Goal: Task Accomplishment & Management: Manage account settings

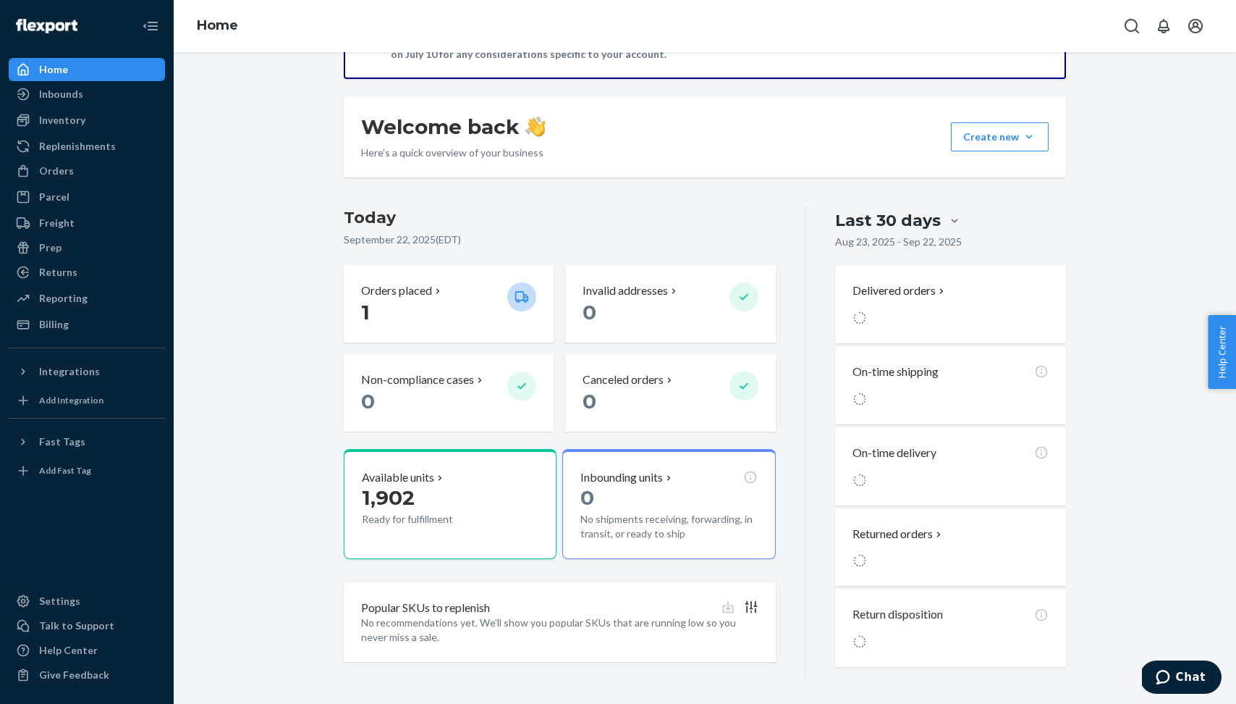
scroll to position [173, 0]
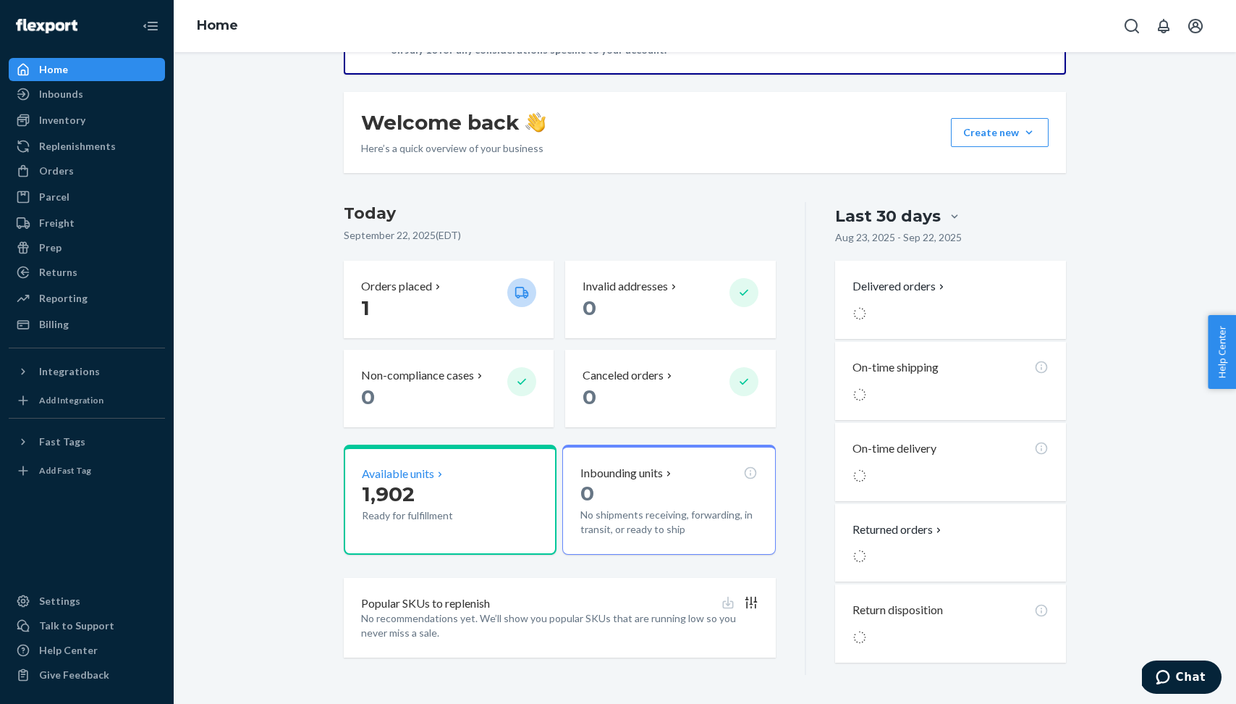
click at [499, 486] on div "1,902 Ready for fulfillment" at bounding box center [450, 502] width 177 height 41
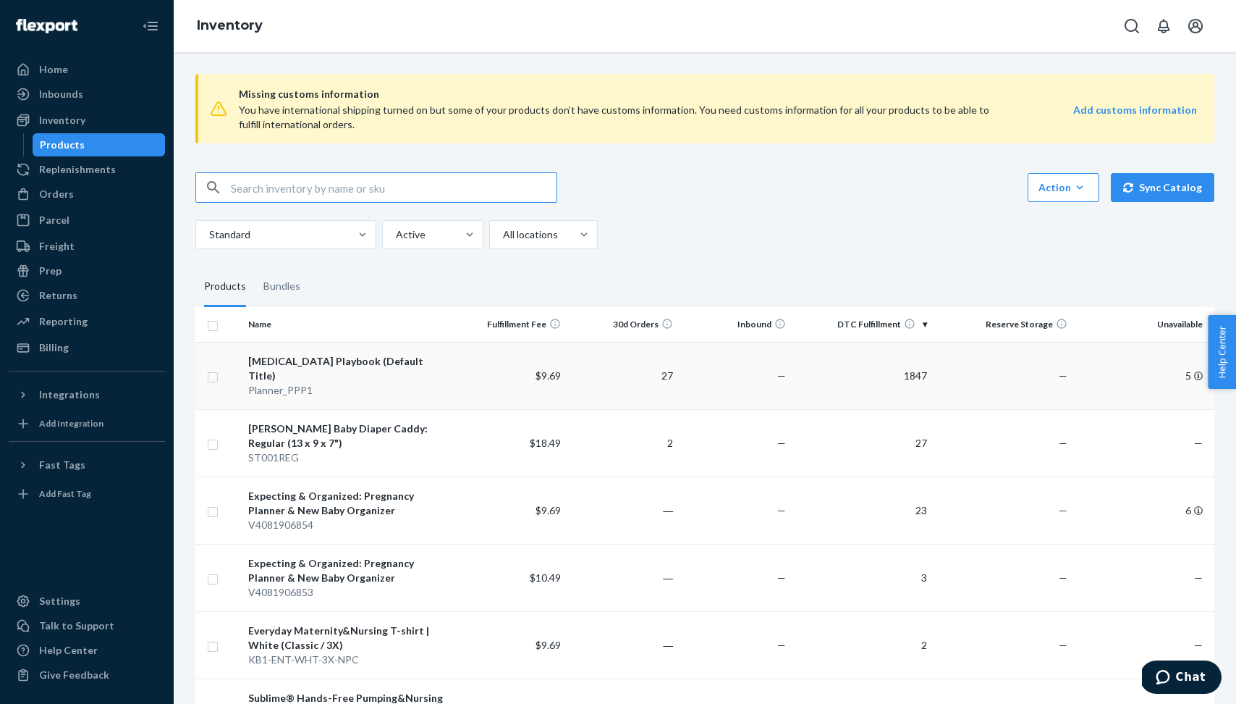
click at [418, 383] on div "Planner_PPP1" at bounding box center [348, 390] width 200 height 14
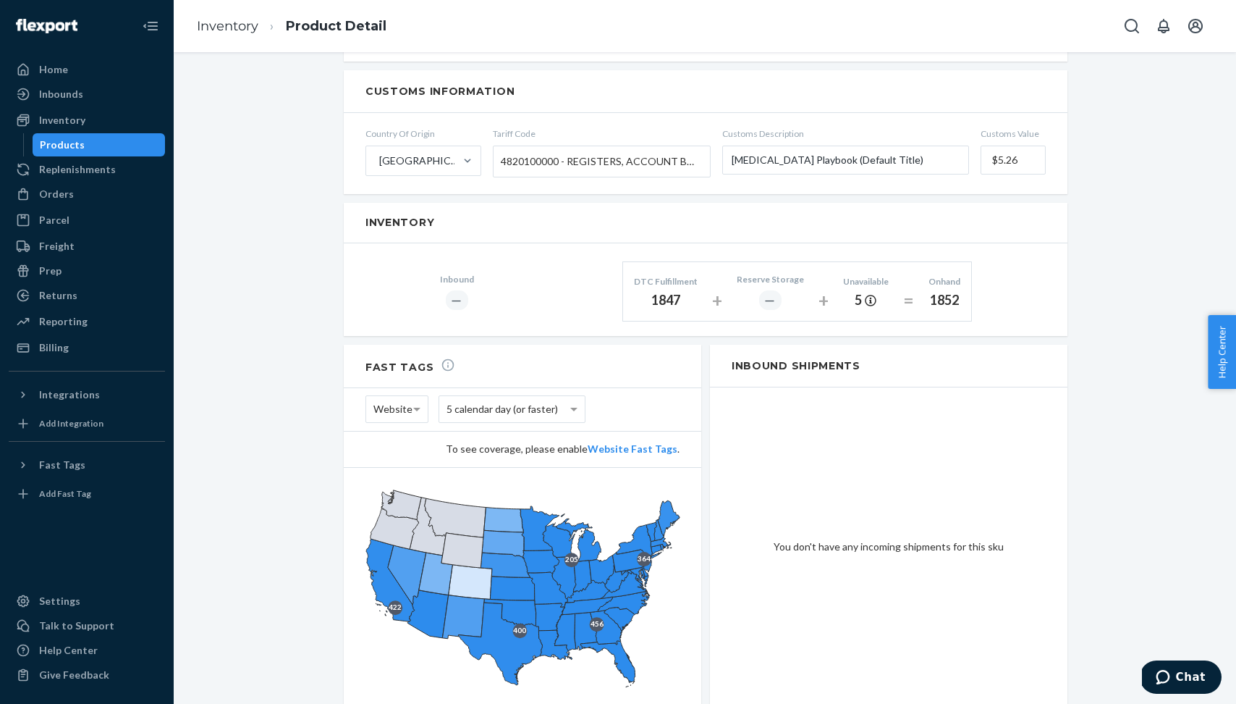
scroll to position [834, 0]
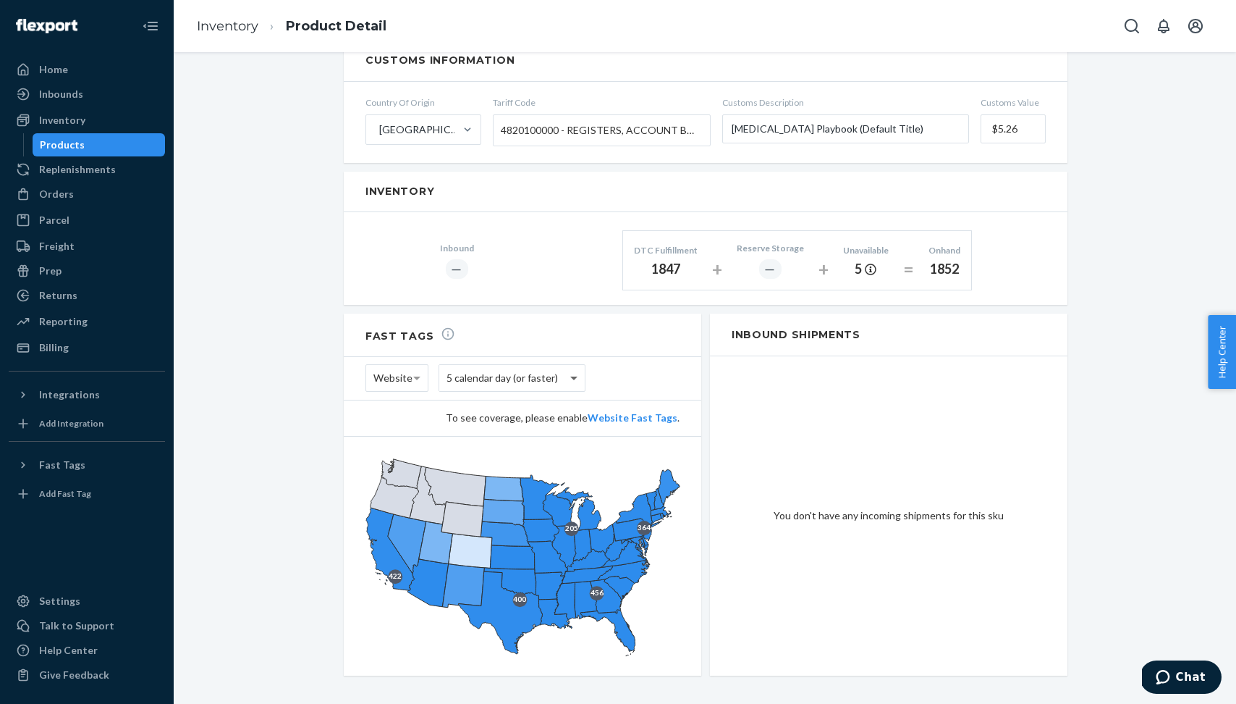
click at [578, 365] on span at bounding box center [576, 378] width 18 height 26
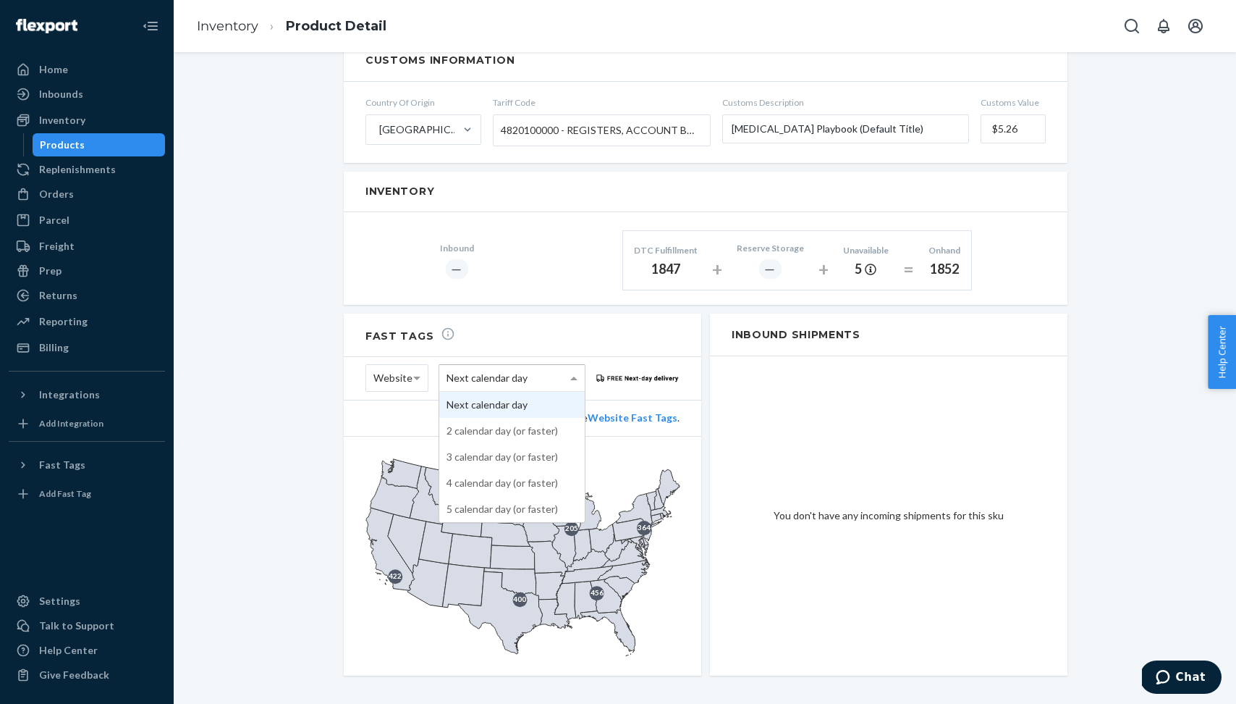
click at [568, 365] on span at bounding box center [576, 378] width 18 height 26
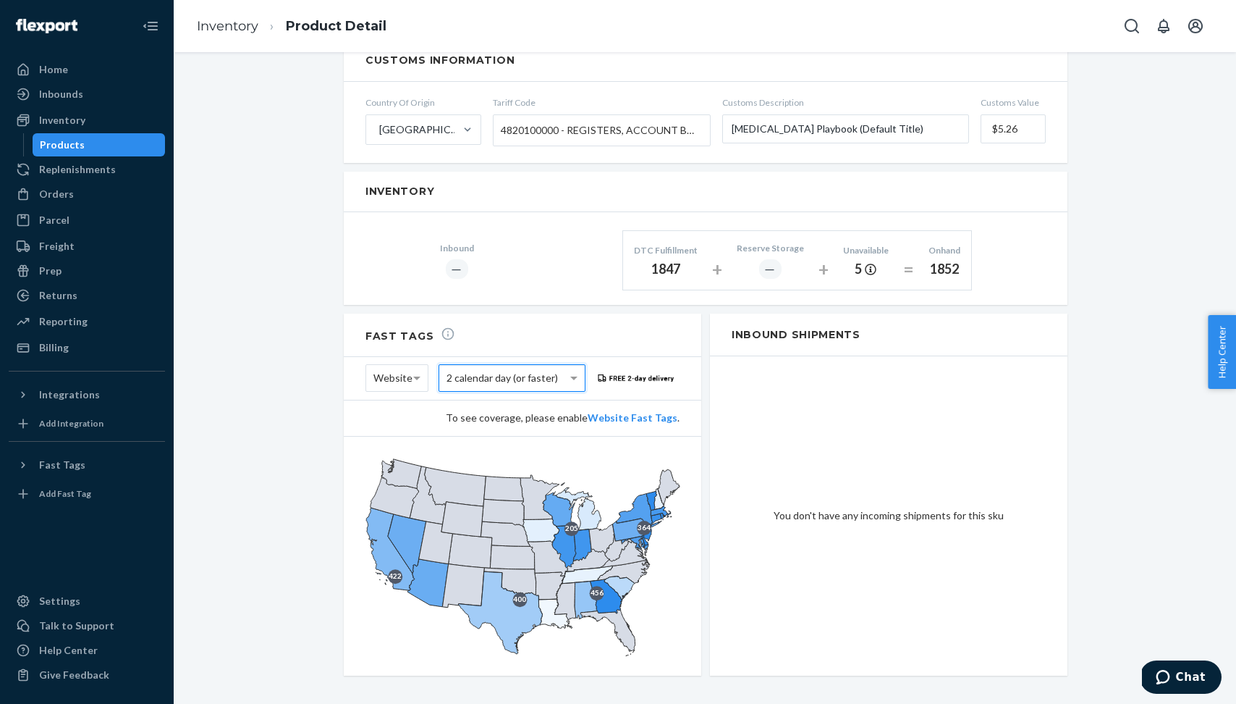
click at [563, 365] on div "2 calendar day (or faster)" at bounding box center [512, 378] width 146 height 26
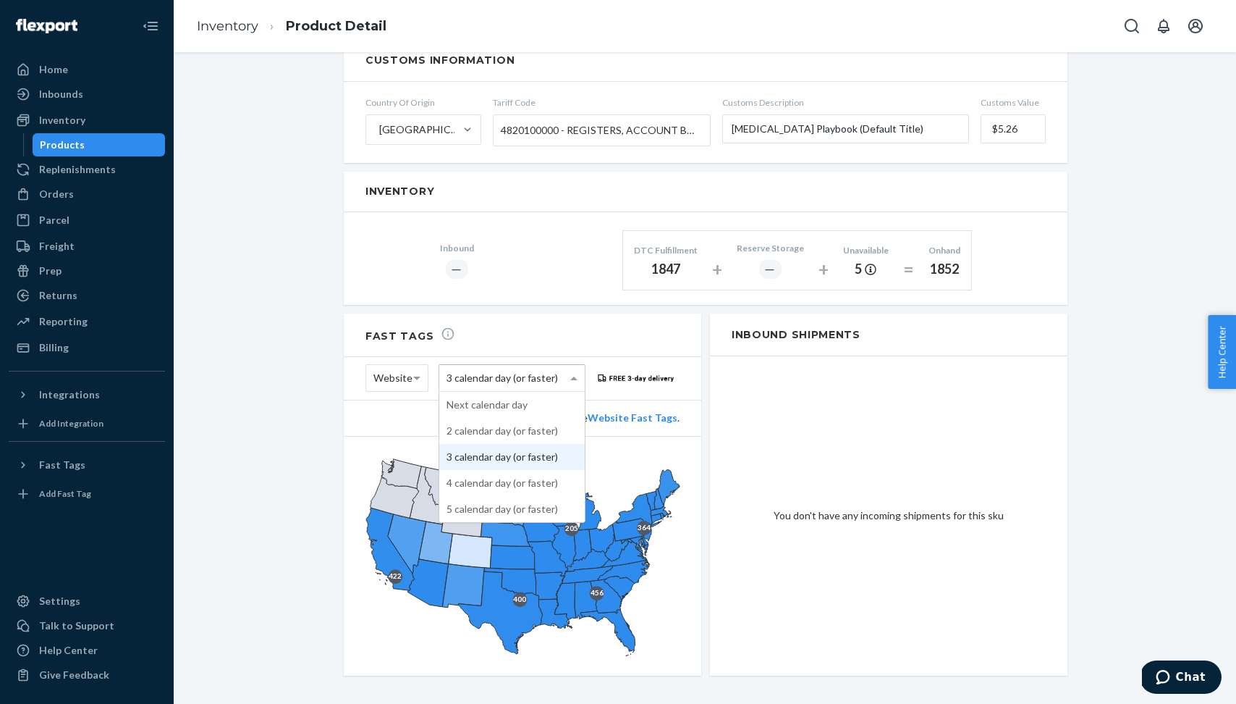
click at [568, 365] on span at bounding box center [576, 378] width 18 height 26
click at [562, 365] on div "4 calendar day (or faster)" at bounding box center [512, 378] width 146 height 26
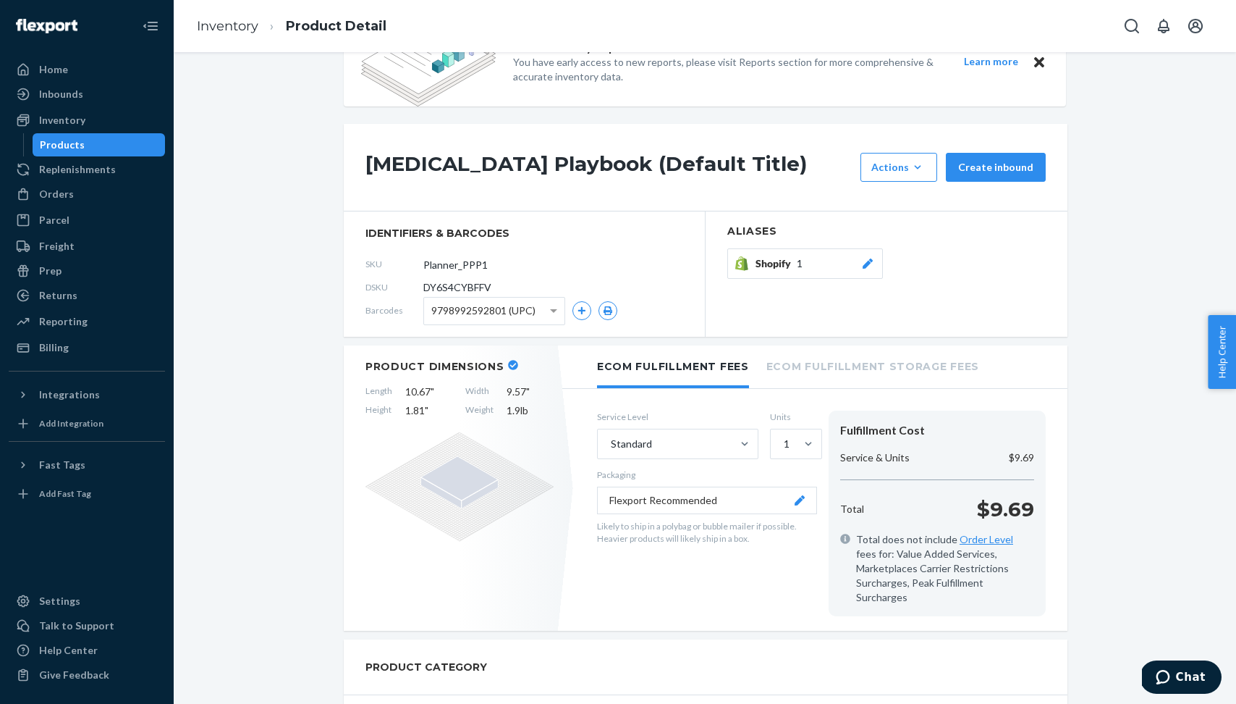
scroll to position [0, 0]
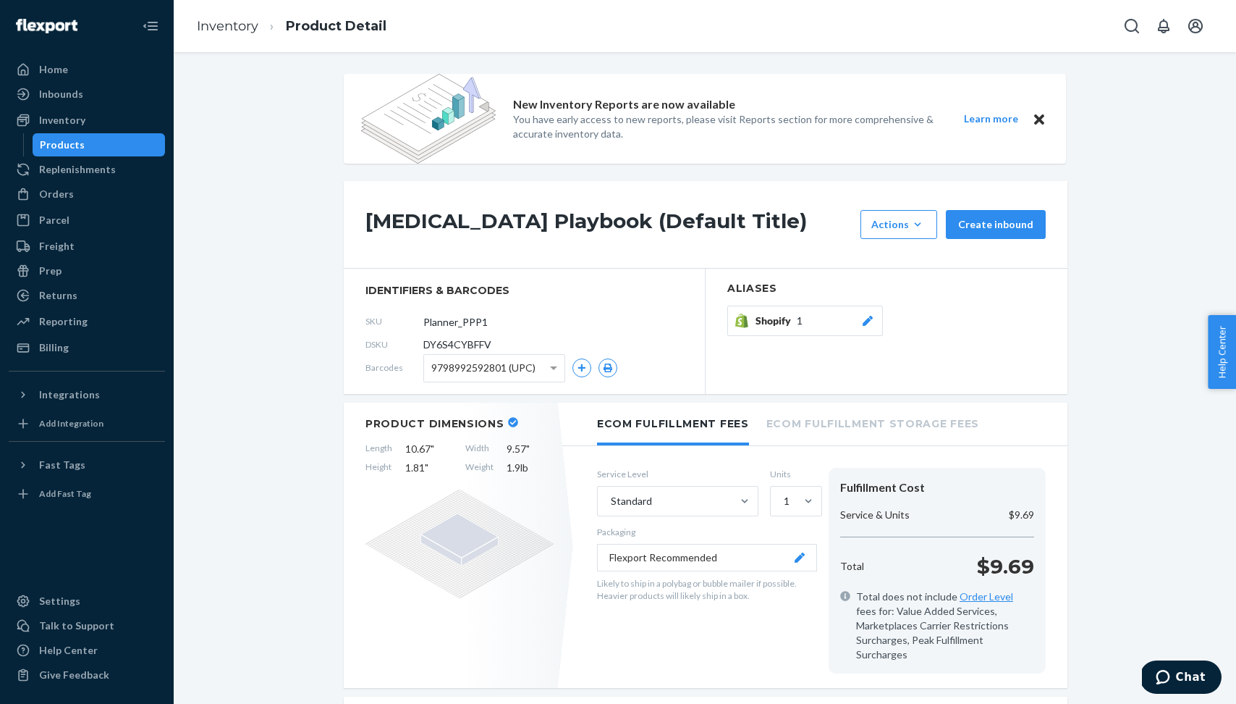
click at [924, 427] on li "Ecom Fulfillment Storage Fees" at bounding box center [873, 422] width 213 height 40
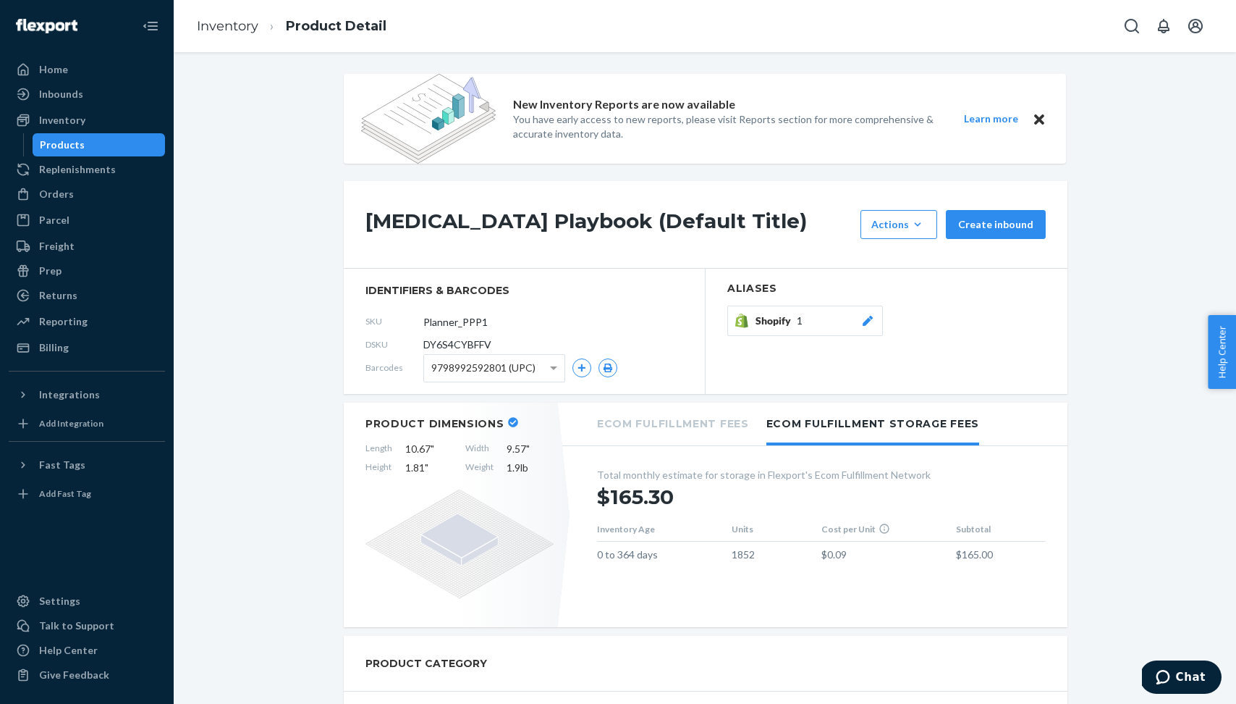
click at [701, 425] on li "Ecom Fulfillment Fees" at bounding box center [673, 422] width 152 height 40
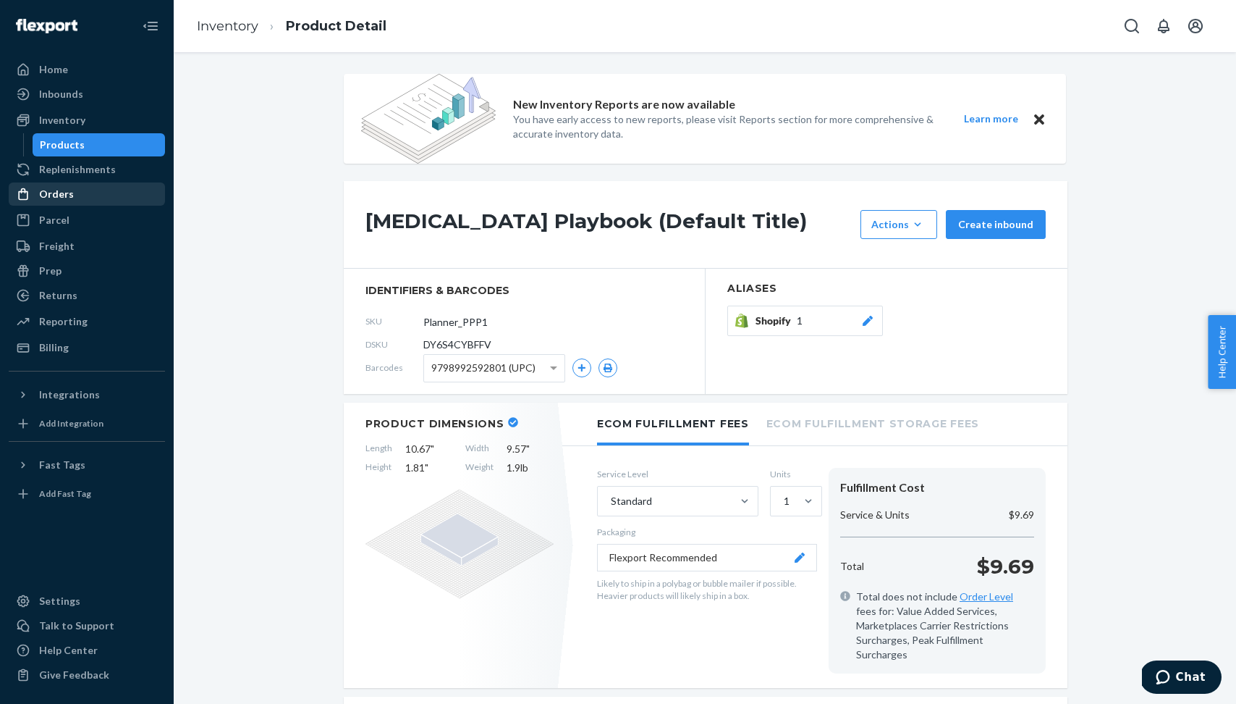
click at [88, 190] on div "Orders" at bounding box center [86, 194] width 153 height 20
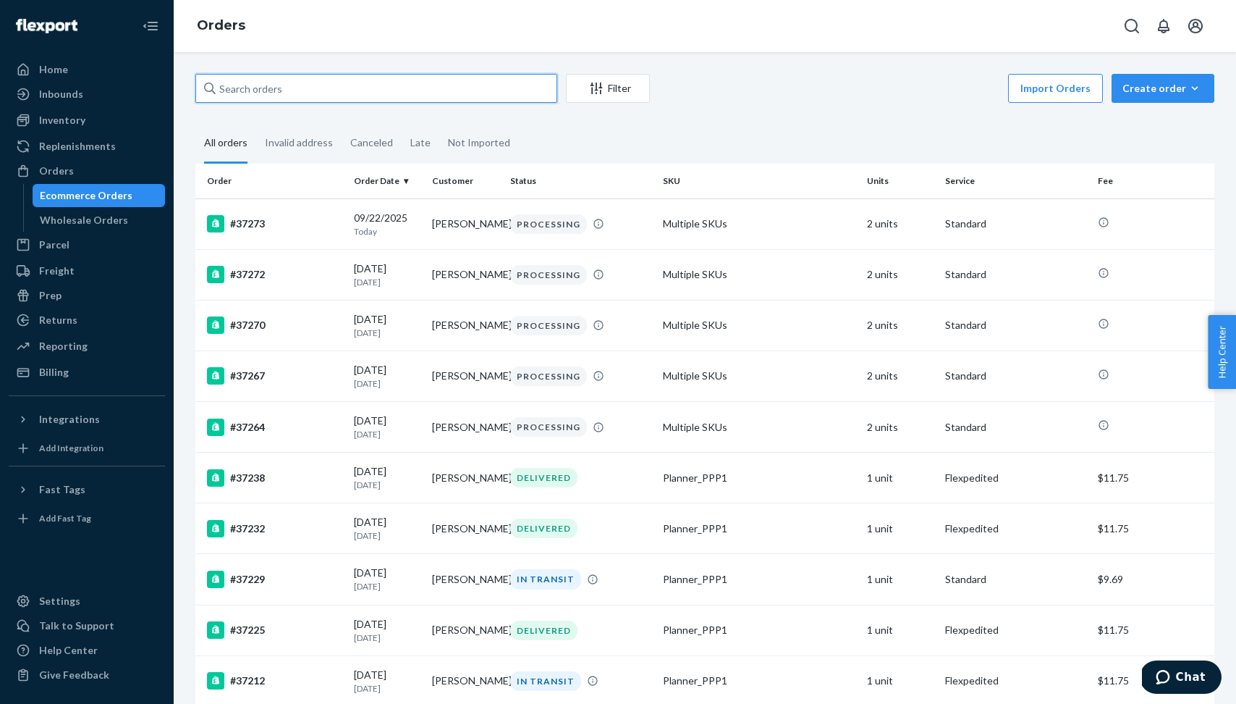
click at [379, 94] on input "text" at bounding box center [376, 88] width 362 height 29
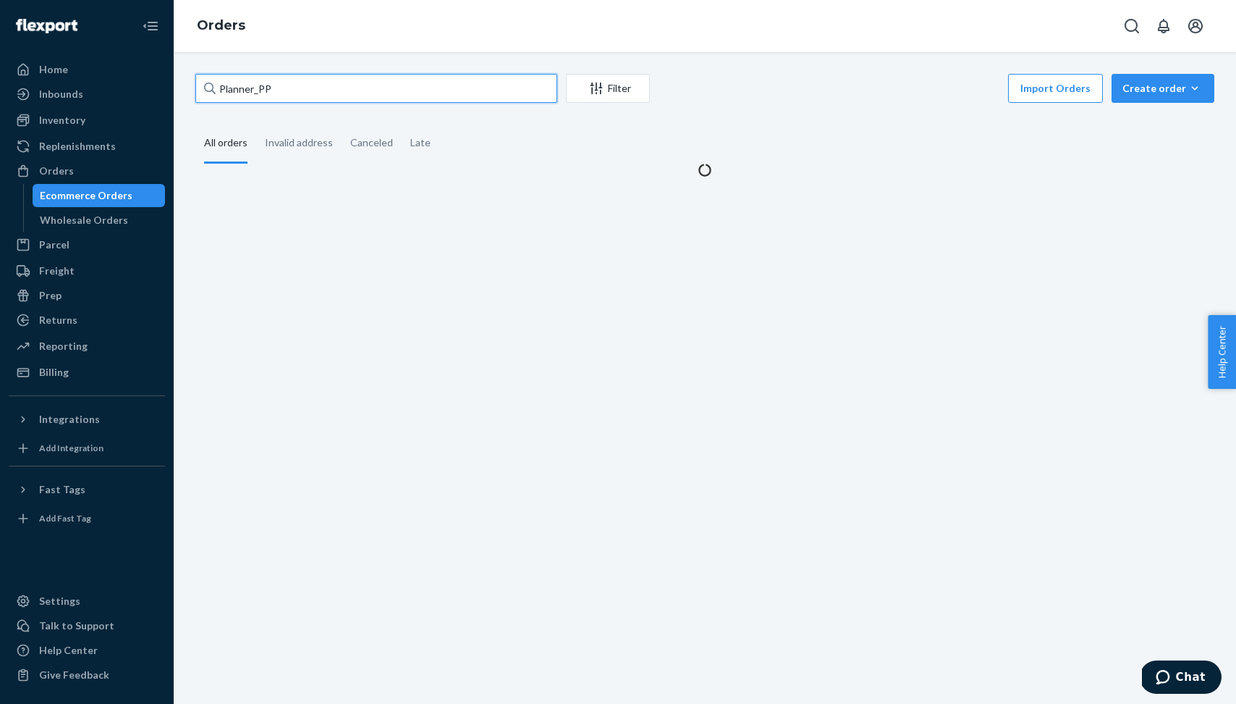
type input "Planner_PP1"
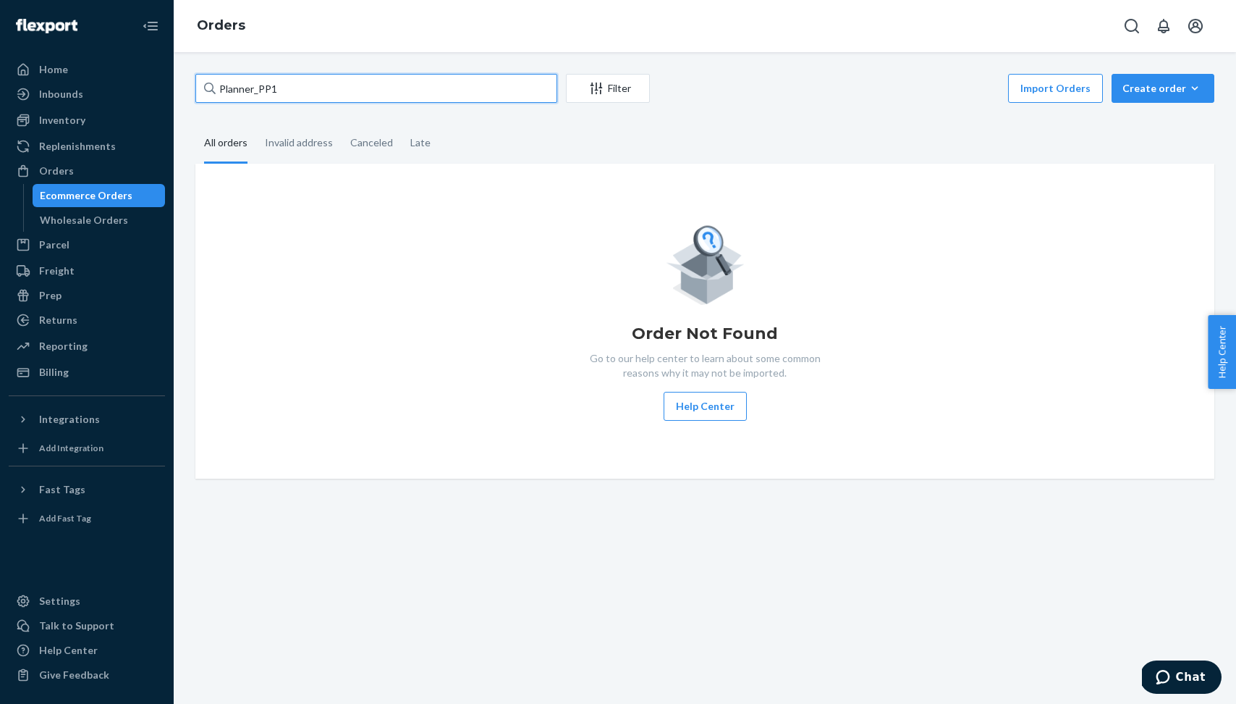
drag, startPoint x: 342, startPoint y: 87, endPoint x: 185, endPoint y: 90, distance: 157.1
click at [185, 90] on div "Planner_PP1 Filter Import Orders Create order Ecommerce order Removal order All…" at bounding box center [705, 276] width 1041 height 405
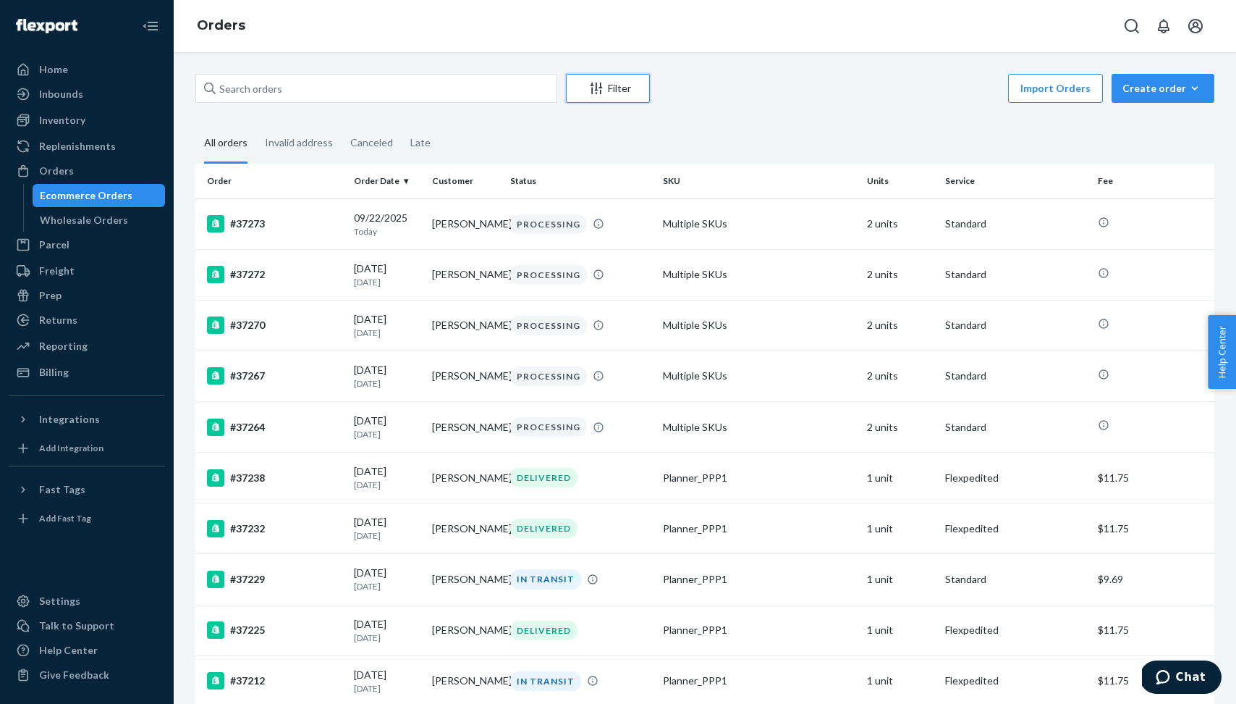
click at [593, 80] on button "Filter" at bounding box center [608, 88] width 84 height 29
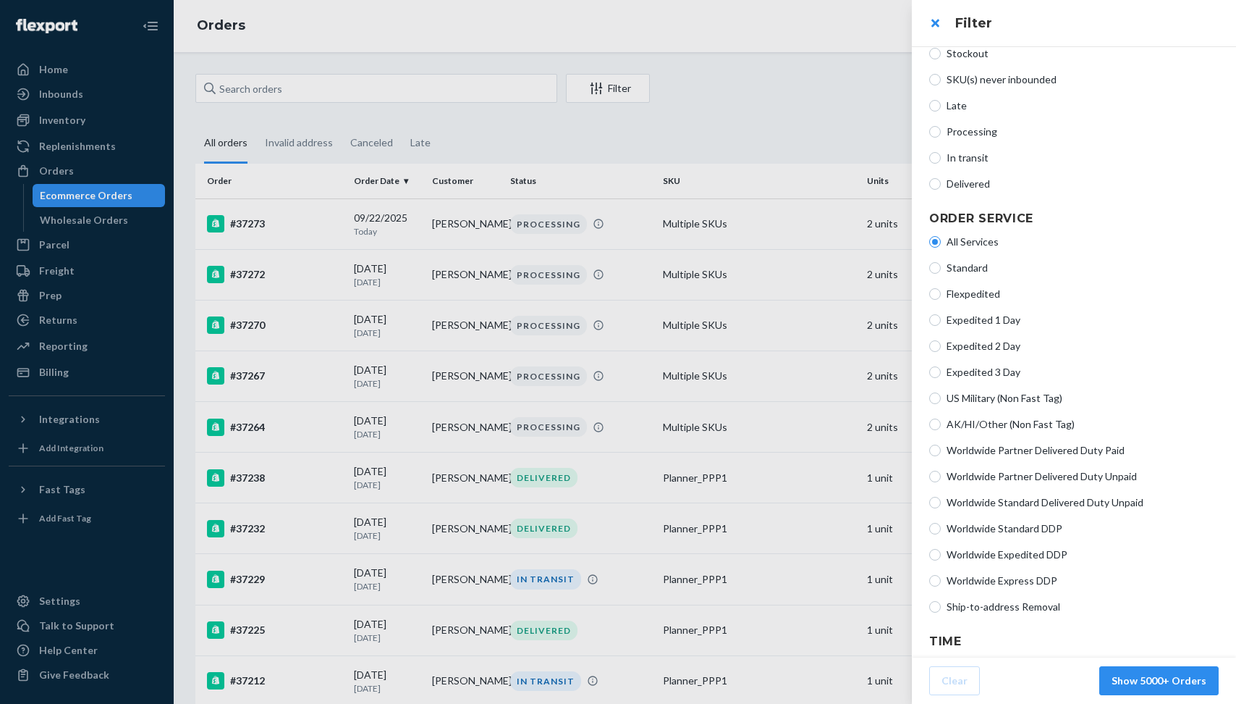
scroll to position [211, 0]
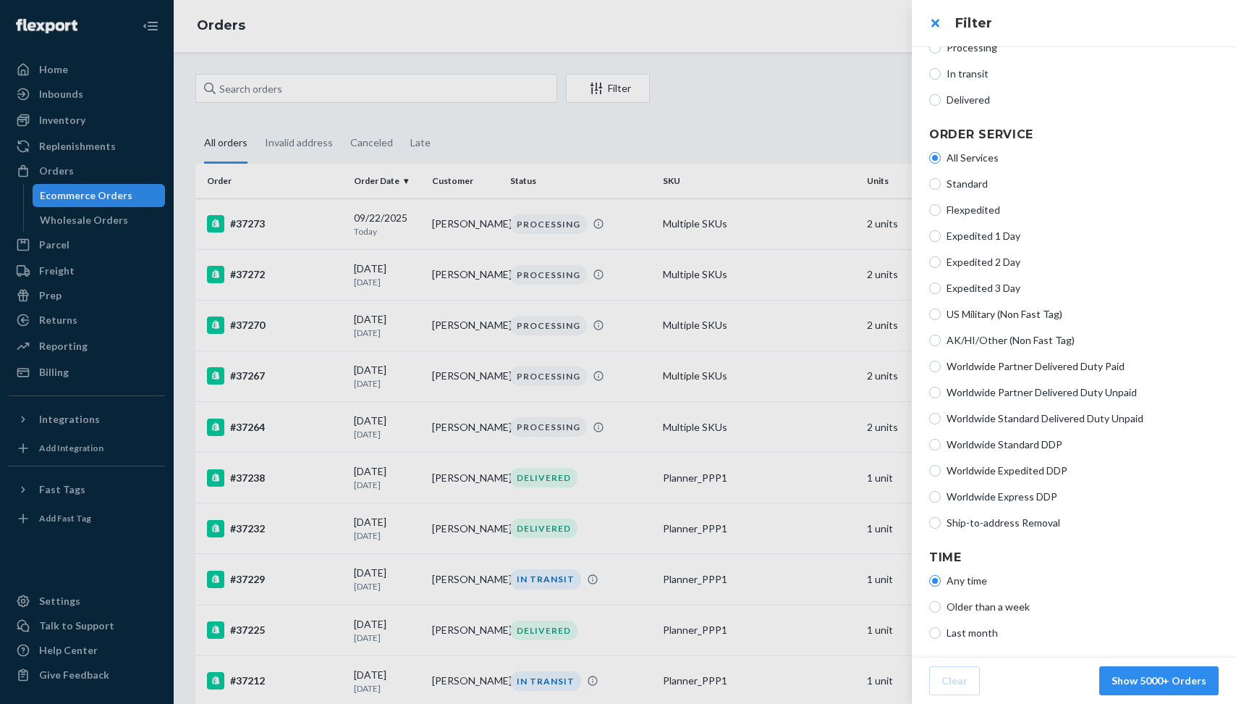
click at [797, 93] on div at bounding box center [618, 352] width 1236 height 704
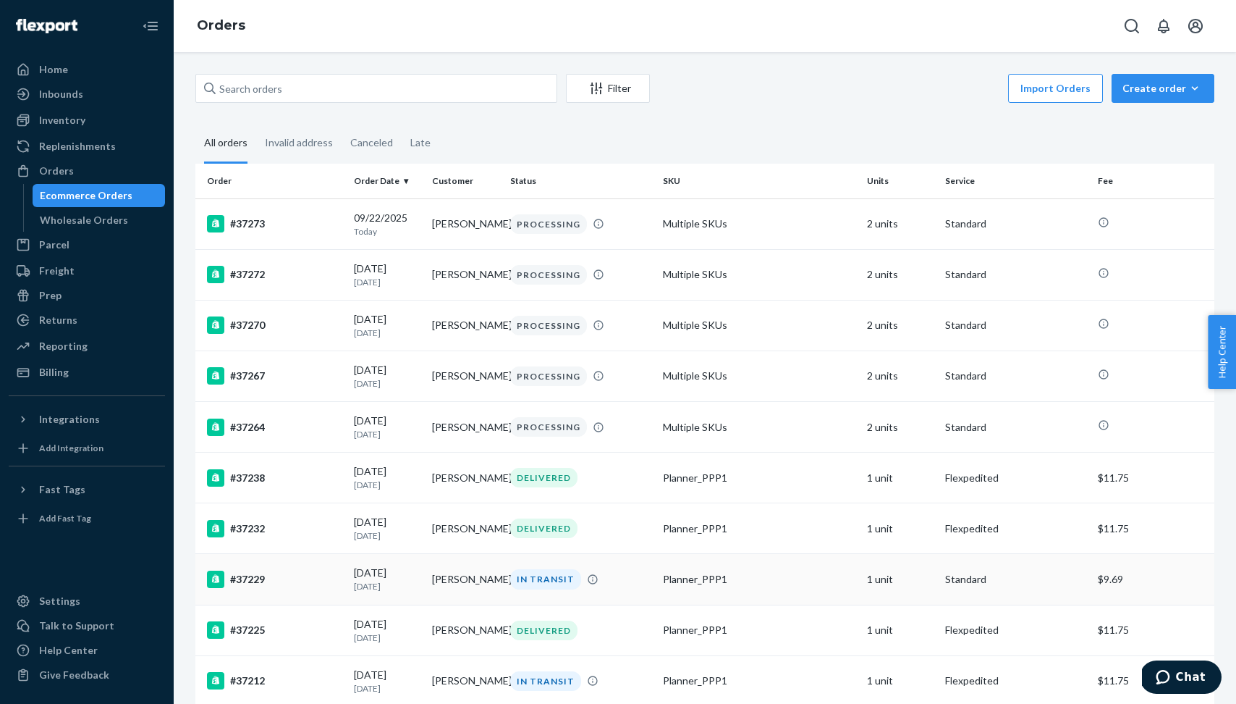
click at [767, 583] on div "Planner_PPP1" at bounding box center [759, 579] width 193 height 14
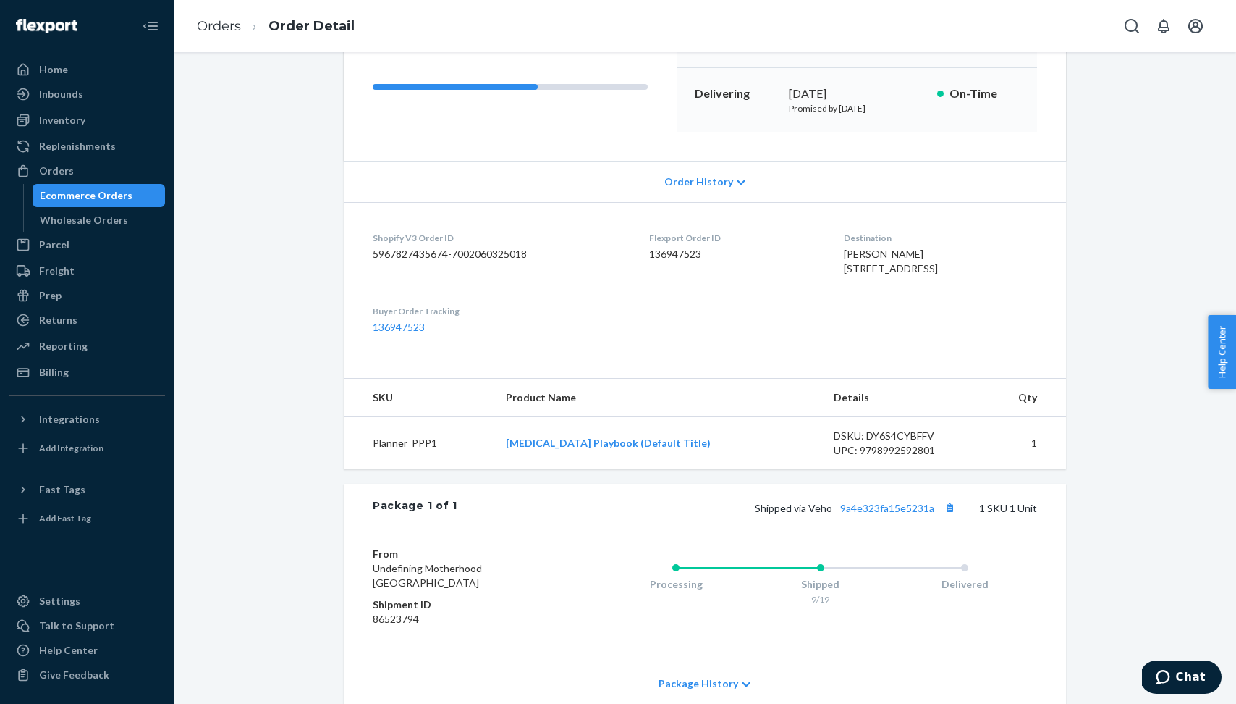
scroll to position [204, 0]
click at [596, 447] on link "[MEDICAL_DATA] Playbook (Default Title)" at bounding box center [608, 441] width 205 height 12
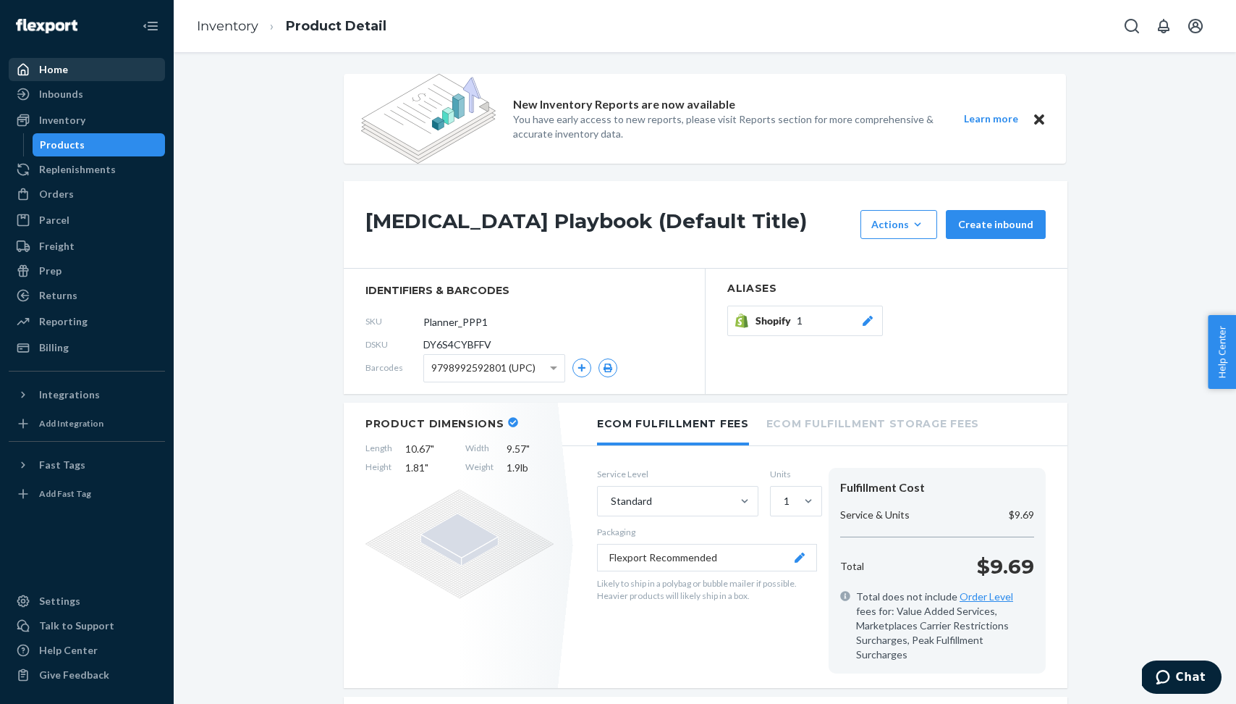
click at [75, 77] on div "Home" at bounding box center [86, 69] width 153 height 20
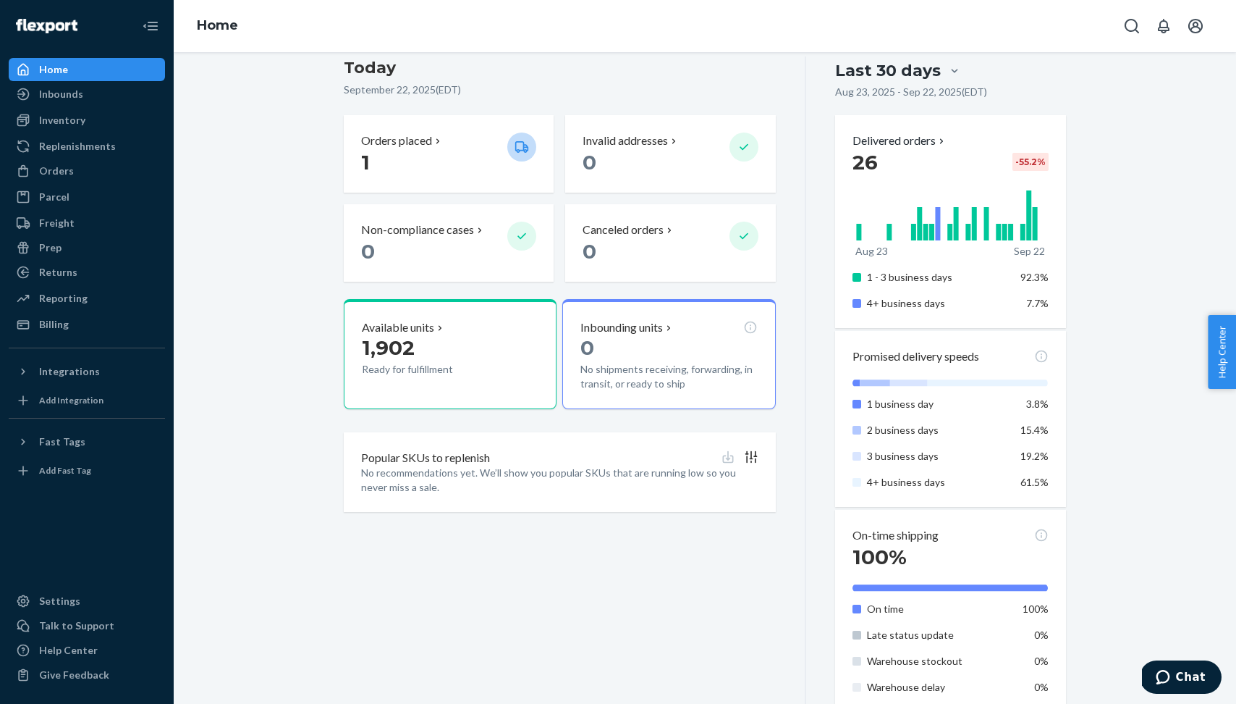
scroll to position [320, 0]
drag, startPoint x: 1017, startPoint y: 160, endPoint x: 1073, endPoint y: 159, distance: 55.7
click at [1073, 160] on div "Starting July 1, 2025, a $500 monthly minimum fee is applicable to all merchant…" at bounding box center [705, 416] width 744 height 1324
click at [1073, 159] on div "Starting July 1, 2025, a $500 monthly minimum fee is applicable to all merchant…" at bounding box center [705, 416] width 744 height 1324
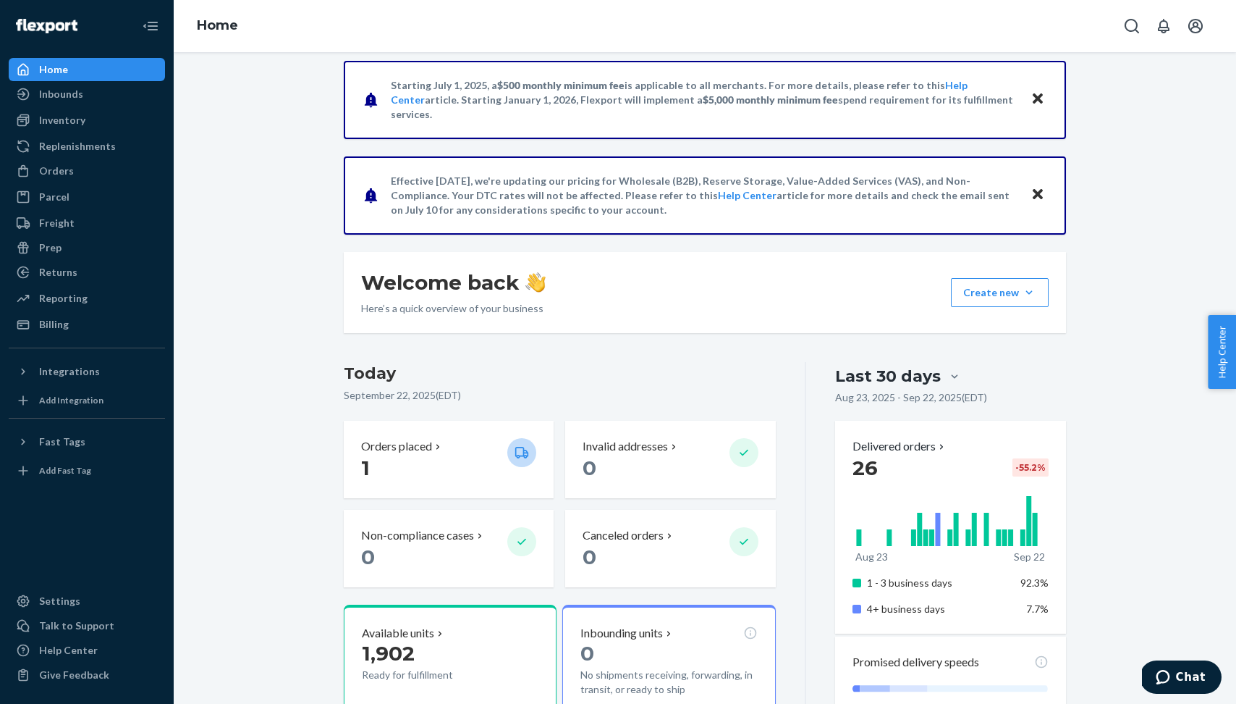
scroll to position [0, 0]
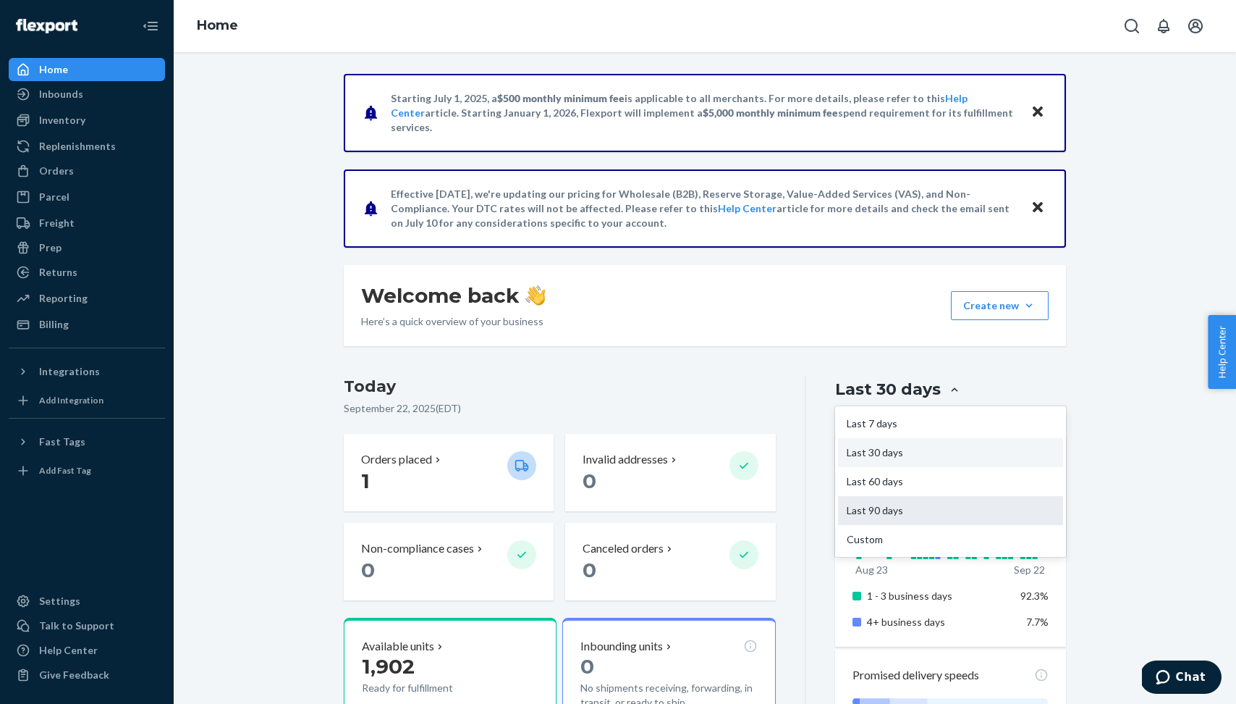
click at [914, 503] on div "Last 90 days" at bounding box center [950, 510] width 225 height 29
click at [869, 389] on input "option Last 90 days focused, 4 of 5. 5 results available. Use Up and Down to ch…" at bounding box center [869, 389] width 0 height 0
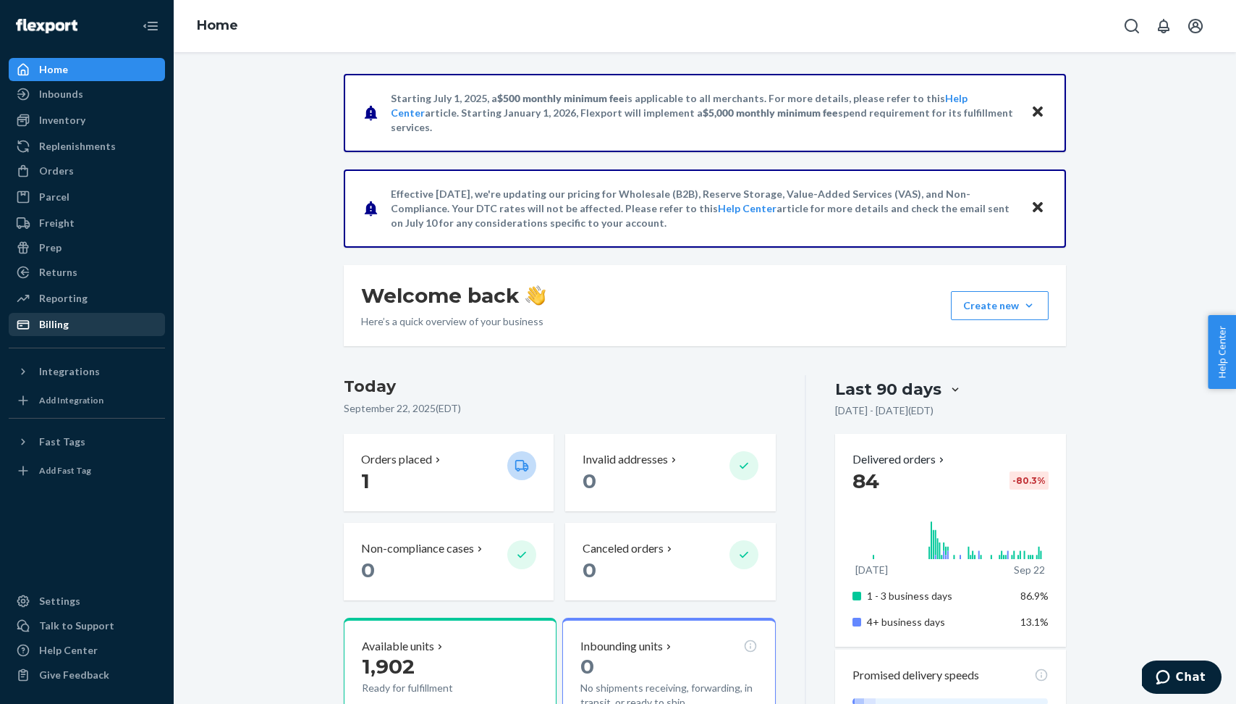
click at [77, 331] on div "Billing" at bounding box center [86, 324] width 153 height 20
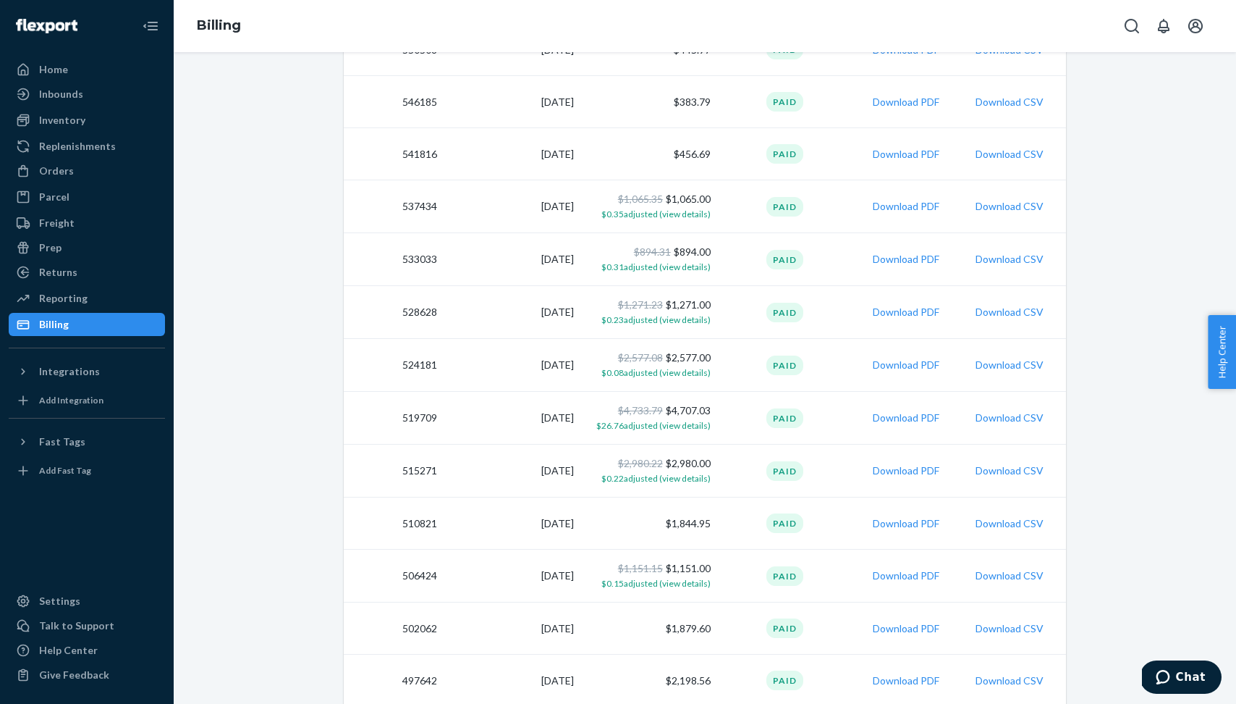
scroll to position [1098, 0]
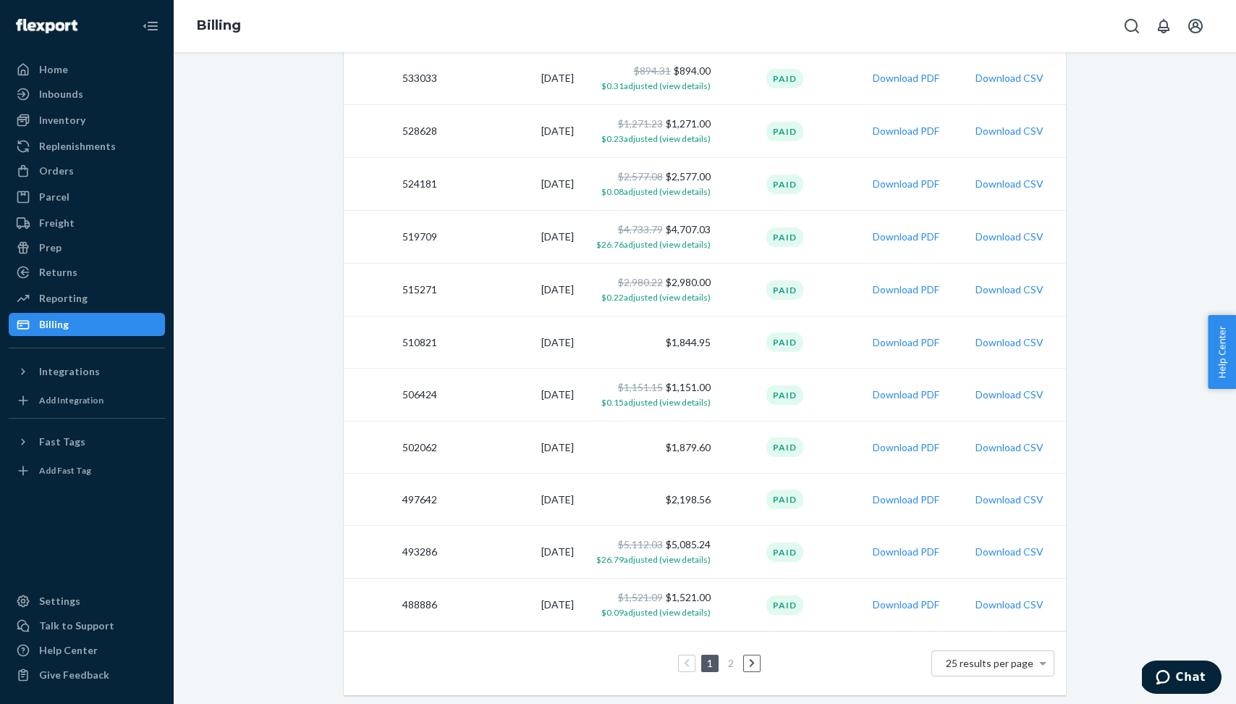
click at [751, 661] on icon at bounding box center [751, 663] width 5 height 9
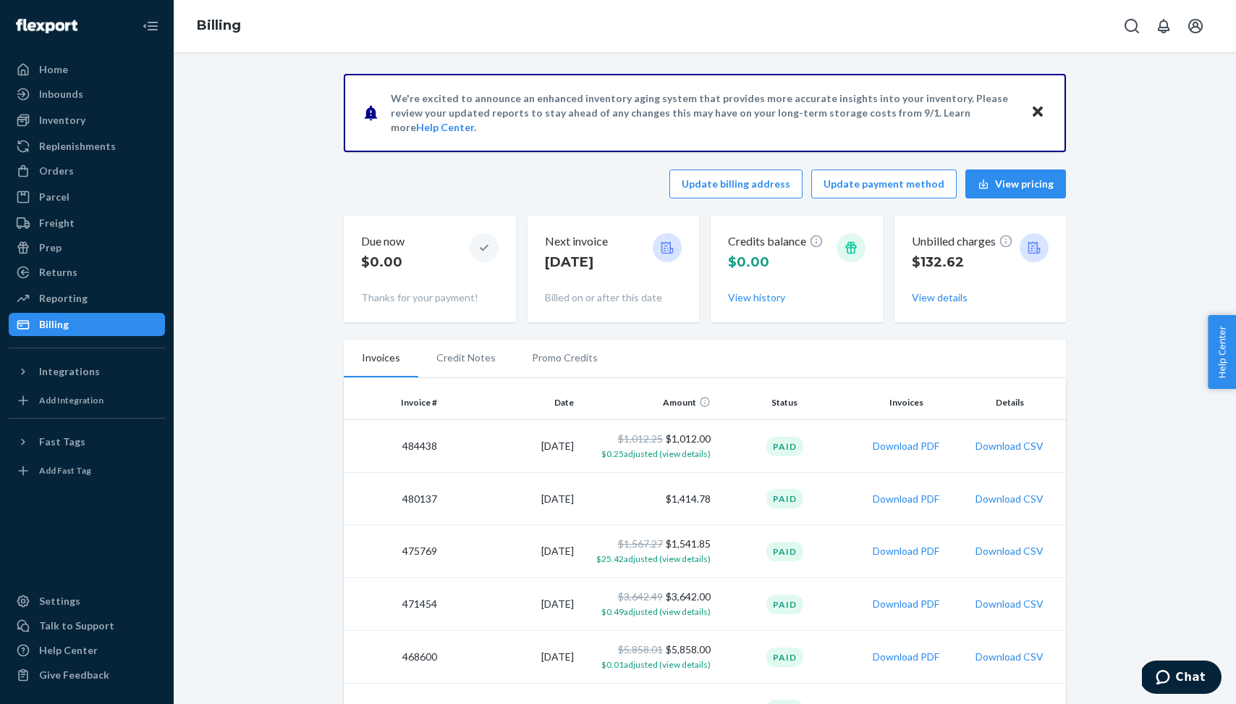
scroll to position [104, 0]
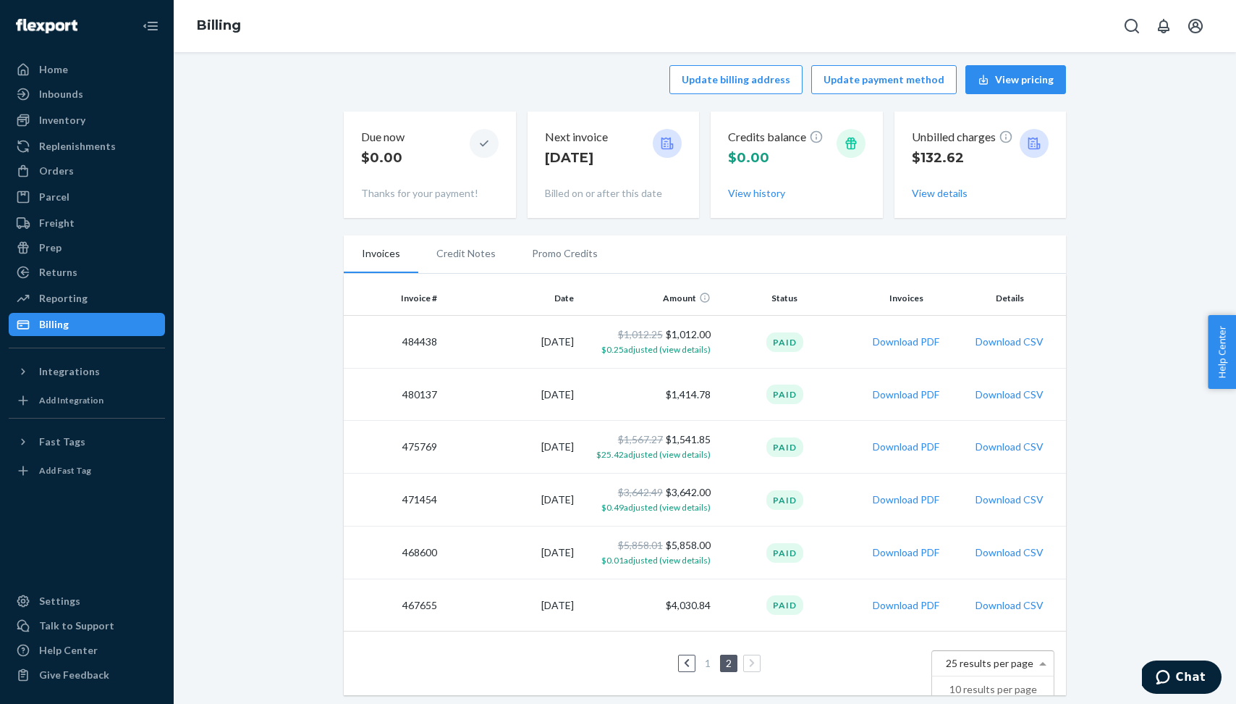
click at [1040, 666] on span at bounding box center [1045, 663] width 18 height 25
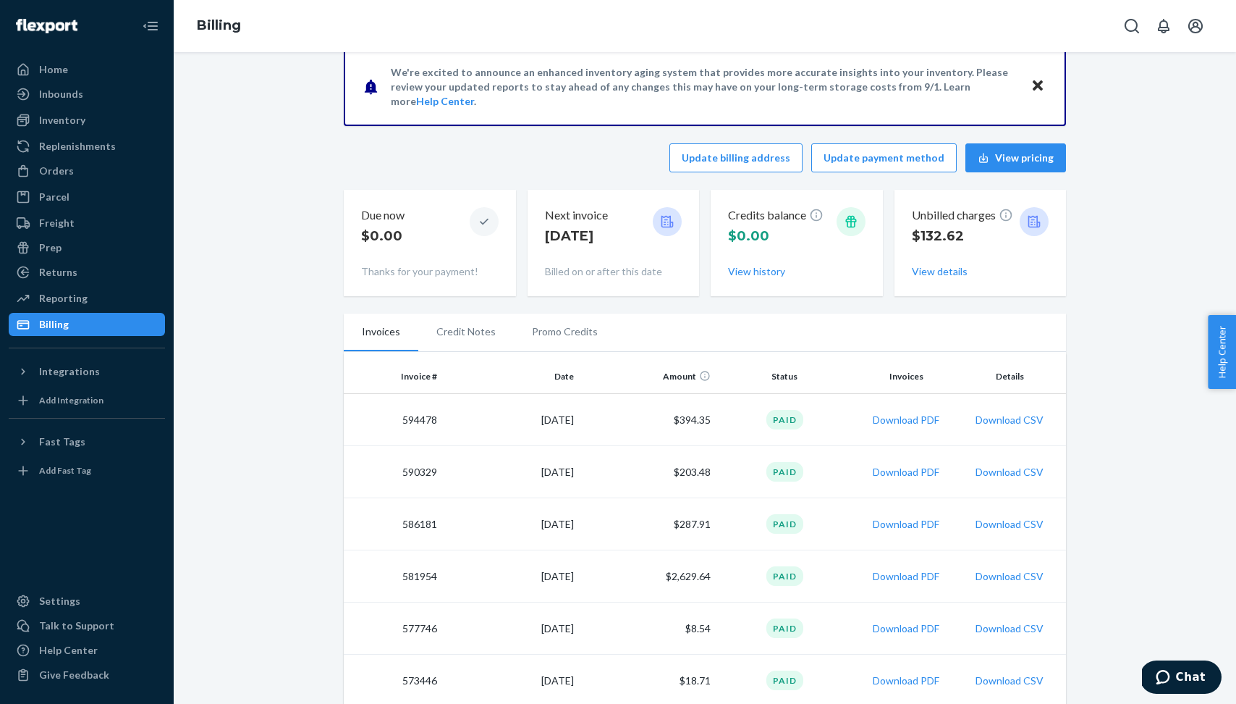
scroll to position [0, 0]
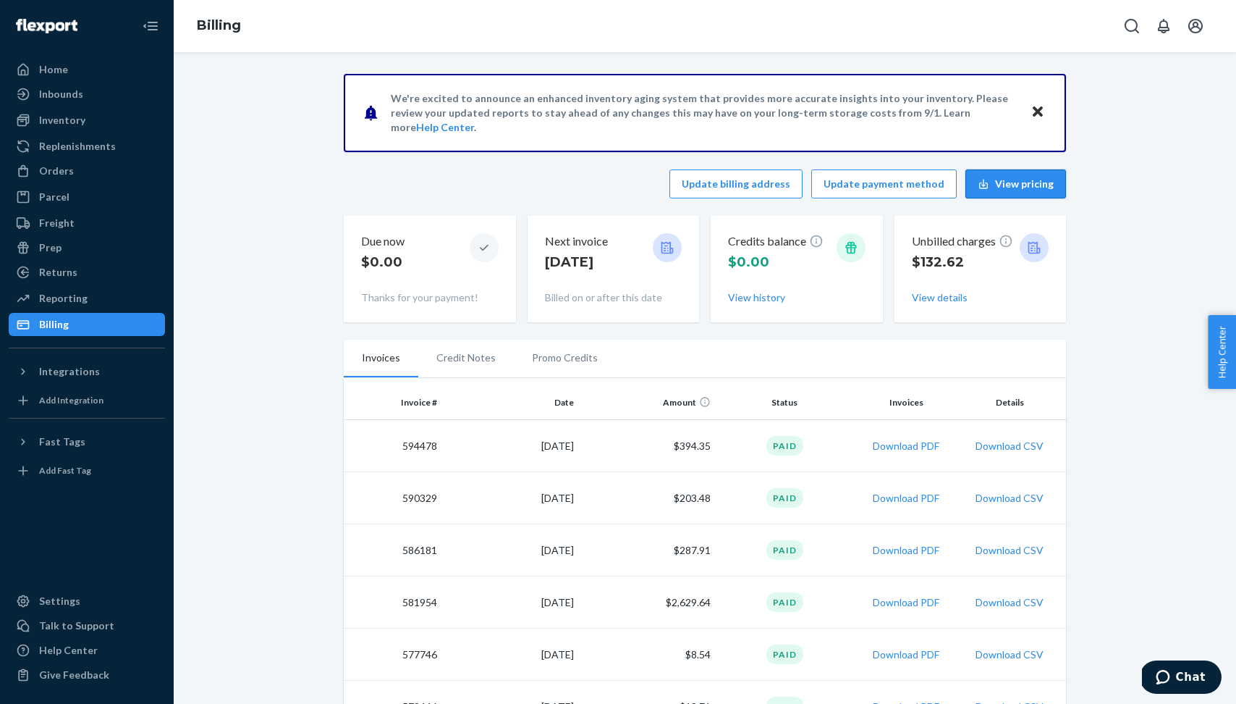
click at [1026, 181] on button "View pricing" at bounding box center [1016, 183] width 101 height 29
click at [772, 300] on button "View history" at bounding box center [756, 297] width 57 height 14
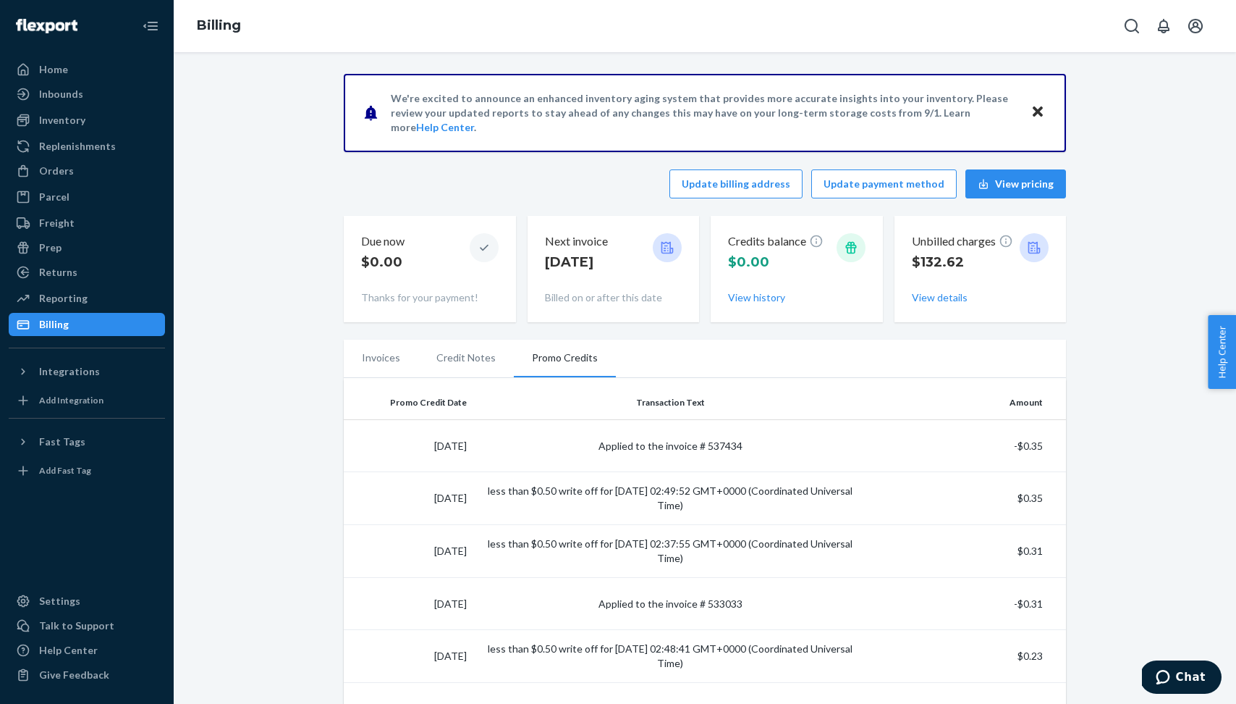
click at [469, 358] on li "Credit Notes" at bounding box center [466, 358] width 96 height 36
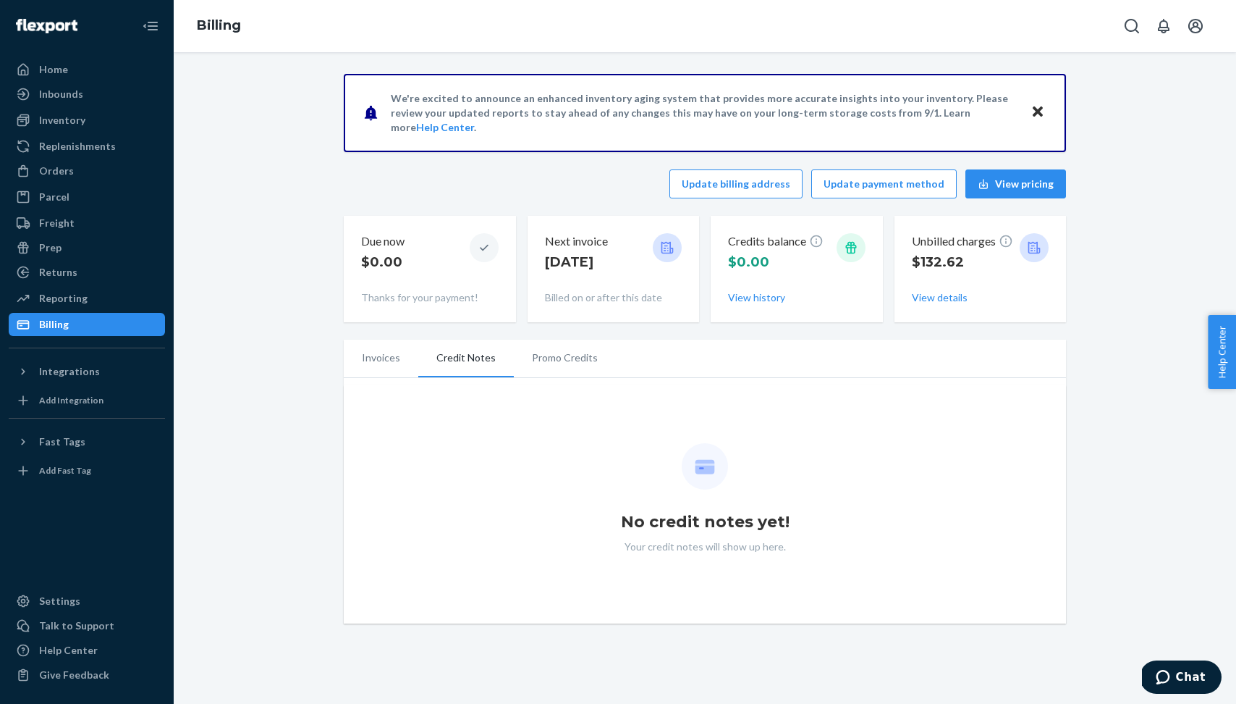
click at [399, 360] on li "Invoices" at bounding box center [381, 358] width 75 height 36
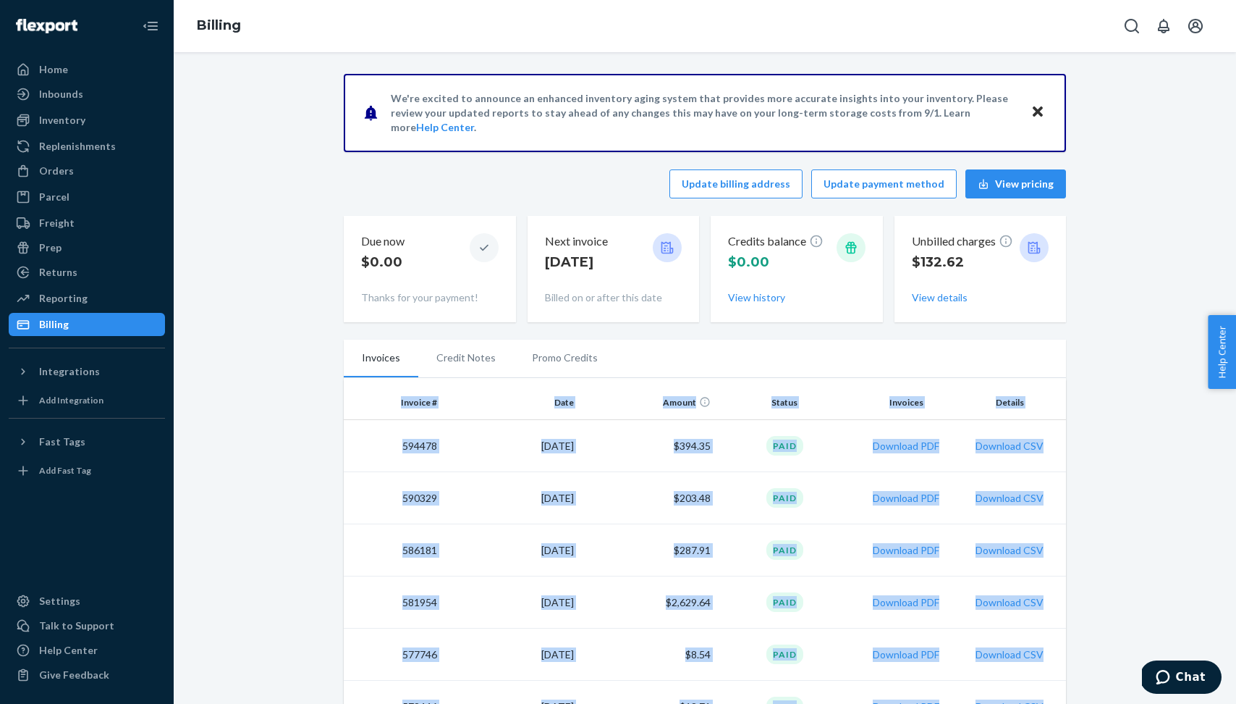
drag, startPoint x: 1063, startPoint y: 612, endPoint x: 376, endPoint y: 406, distance: 717.8
copy table "Invoice # Date Amount Status Invoices Details 594478 9/14/2025 $394.35 Paid Dow…"
click at [83, 72] on div "Home" at bounding box center [86, 69] width 153 height 20
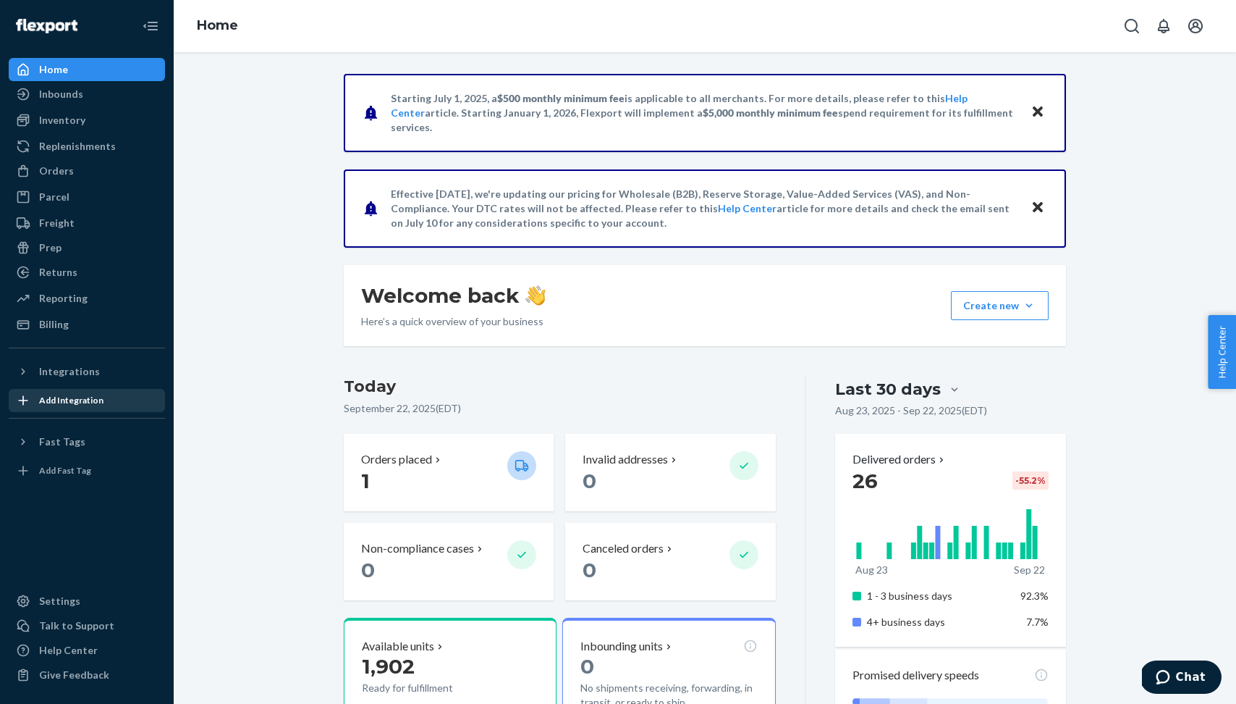
click at [115, 397] on div "Add Integration" at bounding box center [86, 400] width 153 height 20
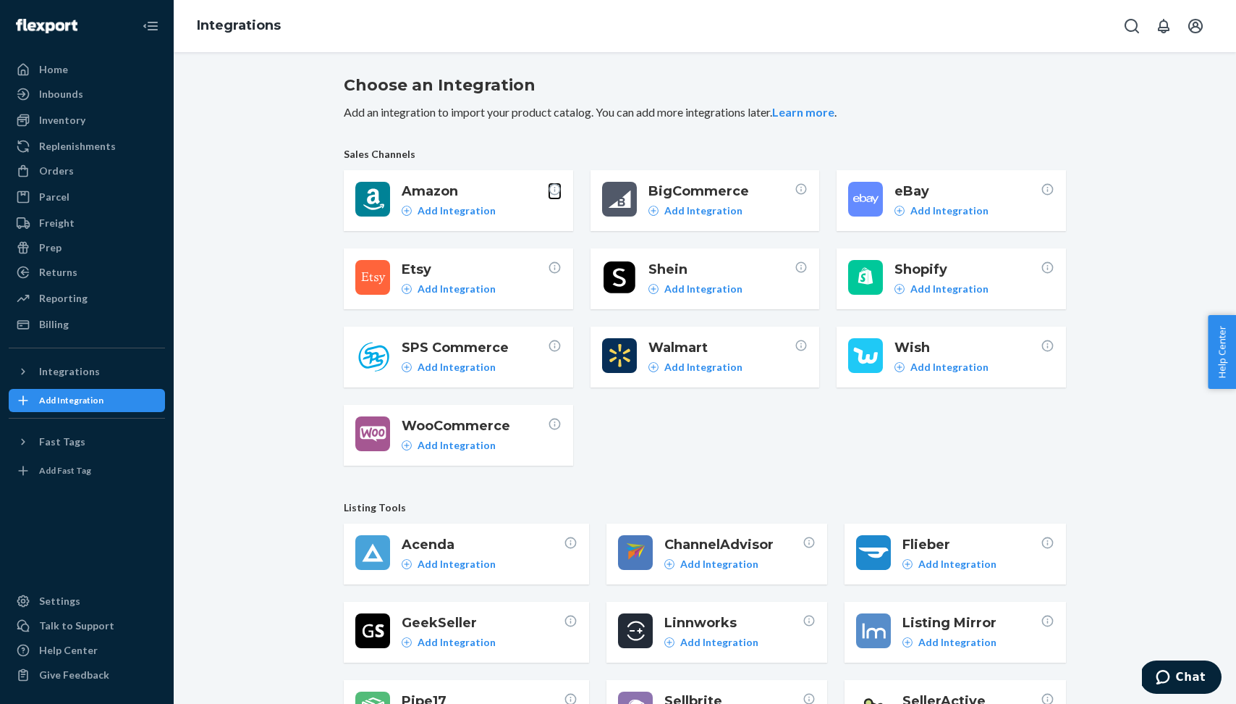
click at [555, 189] on icon at bounding box center [555, 189] width 14 height 14
click at [797, 111] on button "Learn more" at bounding box center [803, 112] width 62 height 17
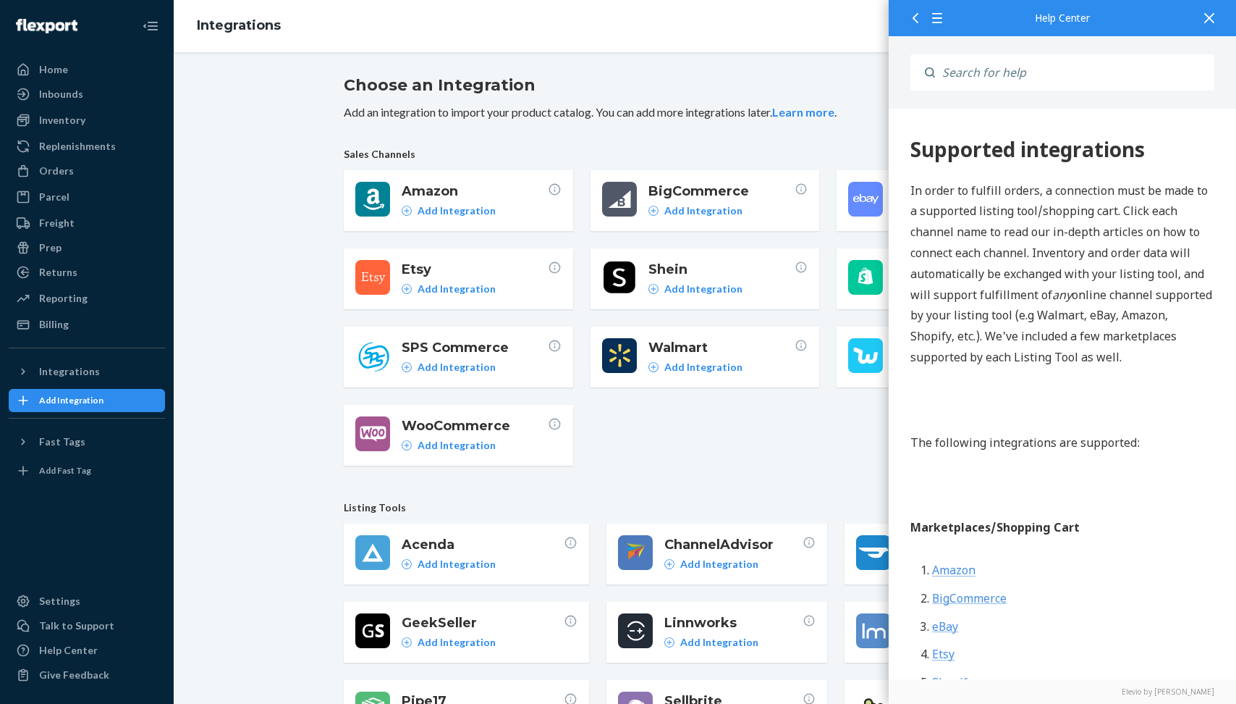
click at [1215, 22] on div at bounding box center [1210, 17] width 32 height 35
